Goal: Navigation & Orientation: Find specific page/section

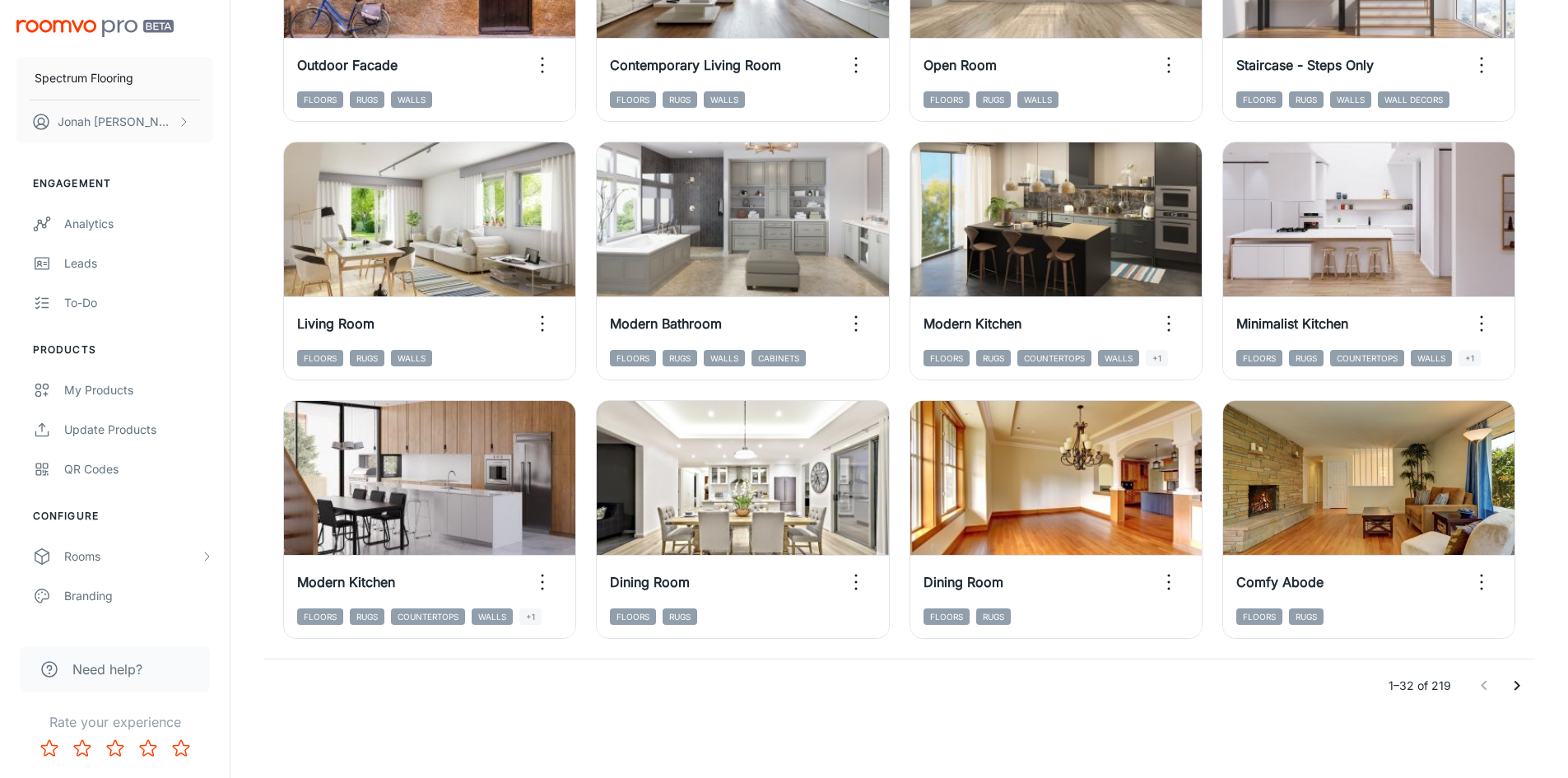
scroll to position [1671, 0]
click at [1509, 684] on icon "Go to next page" at bounding box center [1516, 686] width 19 height 19
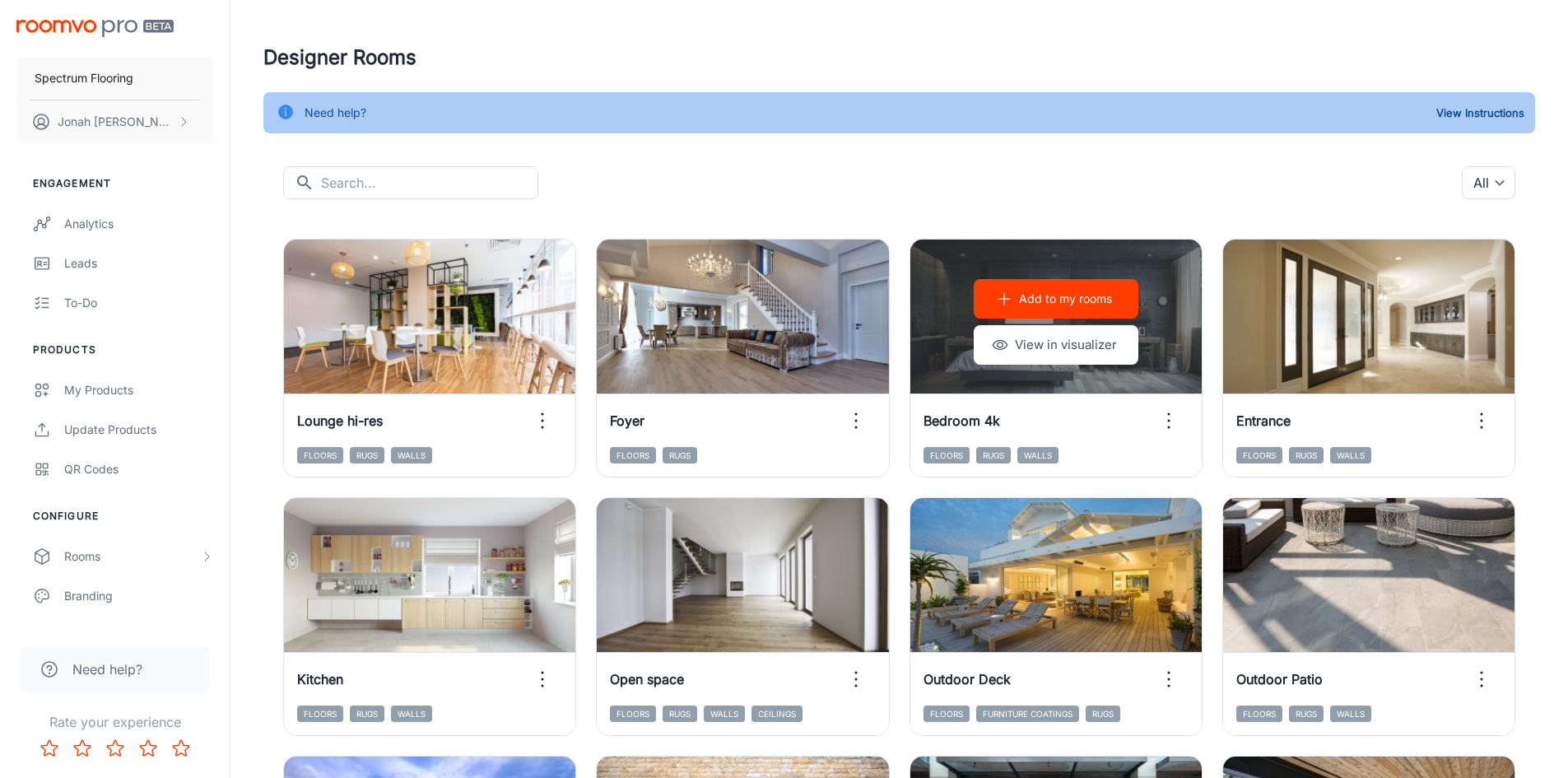
scroll to position [0, 0]
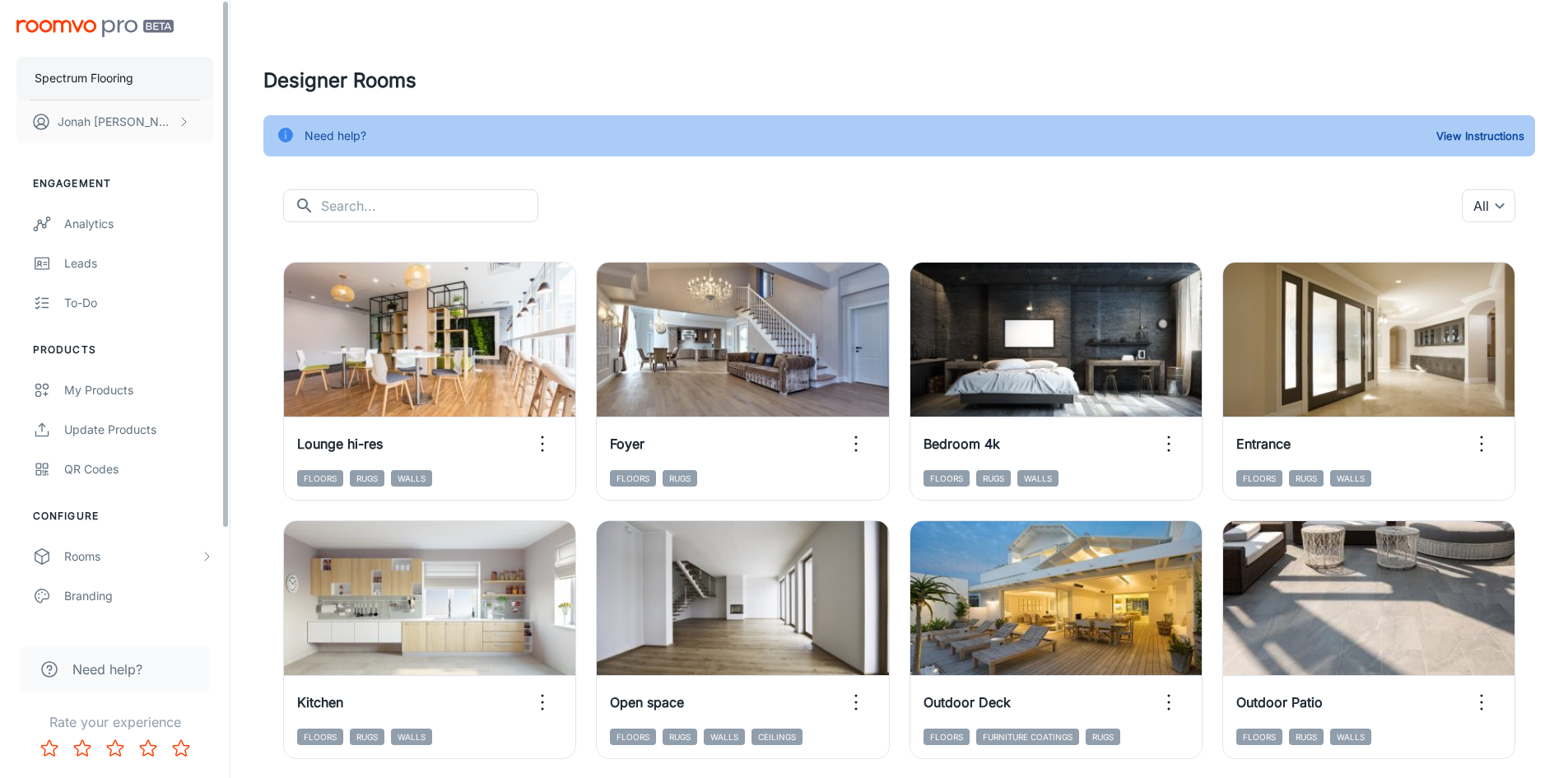
click at [162, 82] on button "Spectrum Flooring" at bounding box center [115, 79] width 197 height 43
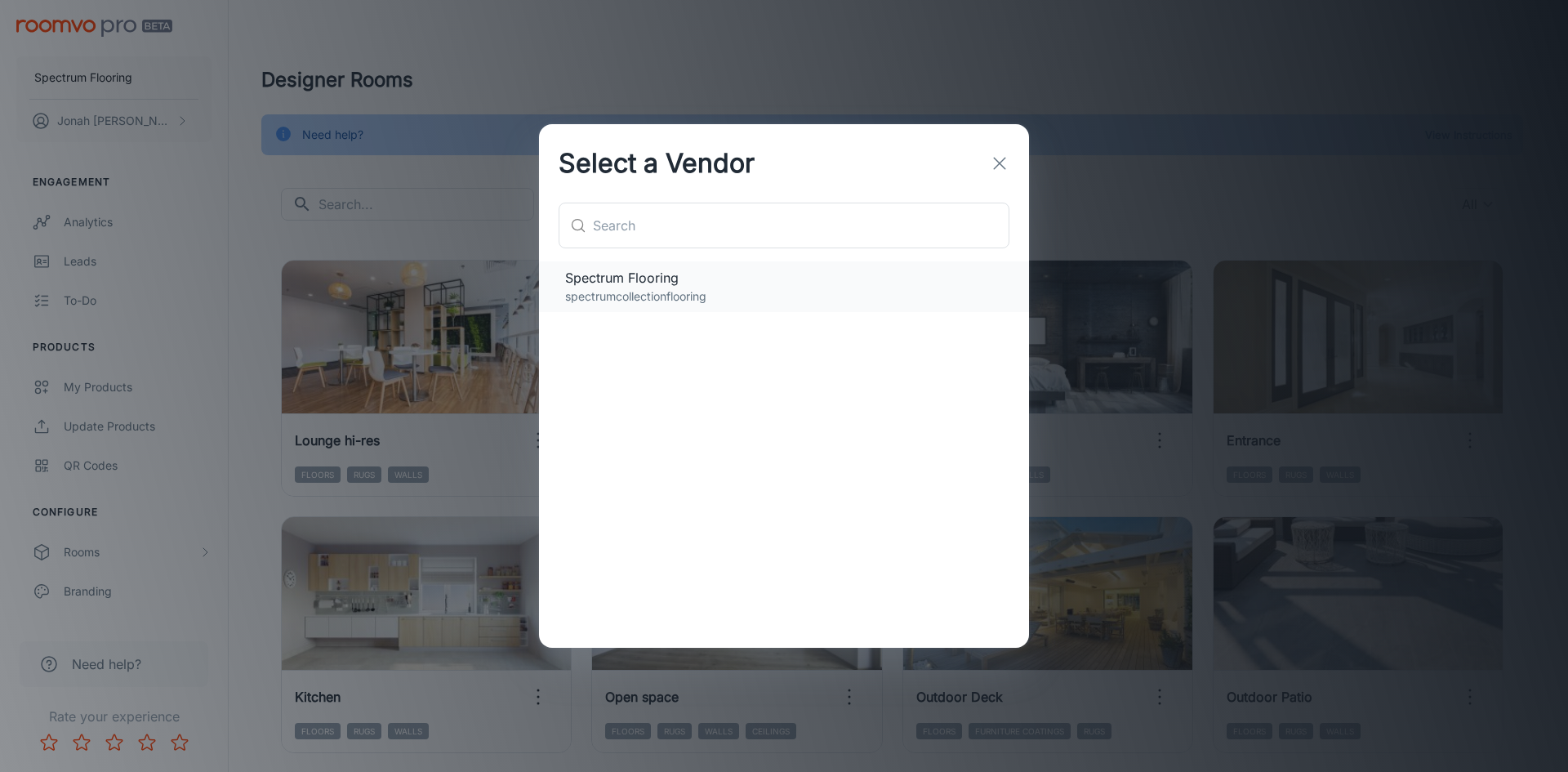
click at [646, 298] on p "spectrumcollectionflooring" at bounding box center [784, 297] width 438 height 18
